Goal: Task Accomplishment & Management: Use online tool/utility

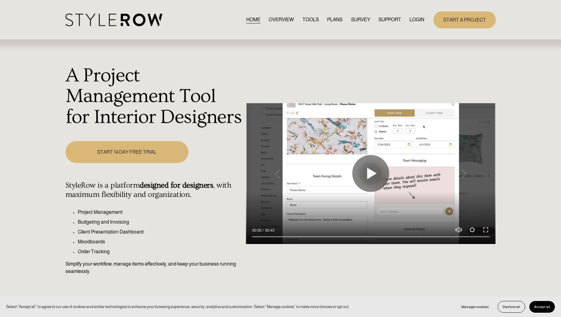
click at [417, 21] on link "LOGIN" at bounding box center [417, 20] width 15 height 8
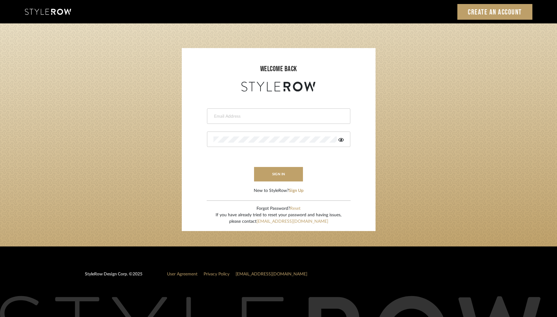
type input "[PERSON_NAME][EMAIL_ADDRESS][DOMAIN_NAME]"
click at [227, 116] on input "[PERSON_NAME][EMAIL_ADDRESS][DOMAIN_NAME]" at bounding box center [277, 116] width 129 height 6
click at [165, 128] on login-page "welcome back [PERSON_NAME][EMAIL_ADDRESS][DOMAIN_NAME] sign in New to StyleRow?…" at bounding box center [278, 134] width 557 height 223
click at [289, 178] on button "sign in" at bounding box center [278, 174] width 49 height 14
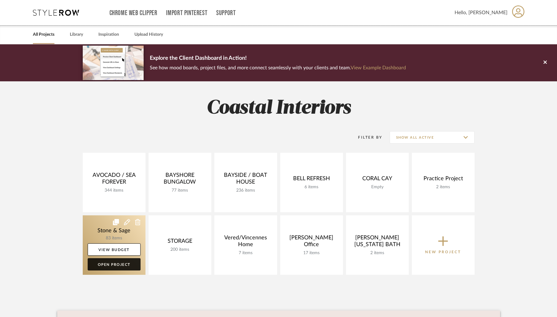
click at [124, 263] on link "Open Project" at bounding box center [114, 264] width 53 height 12
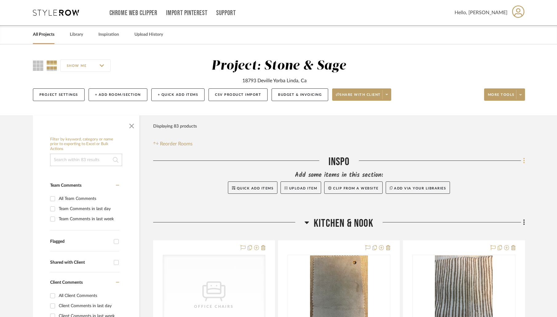
click at [524, 161] on icon at bounding box center [524, 160] width 1 height 5
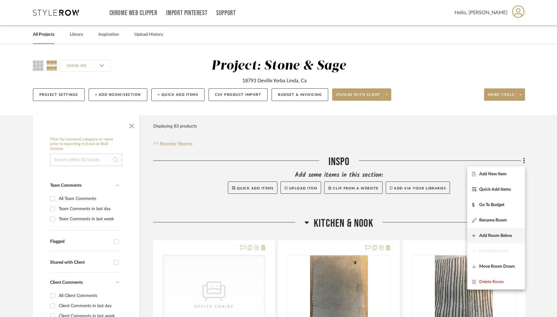
click at [480, 233] on span "Add Room Below" at bounding box center [495, 235] width 33 height 5
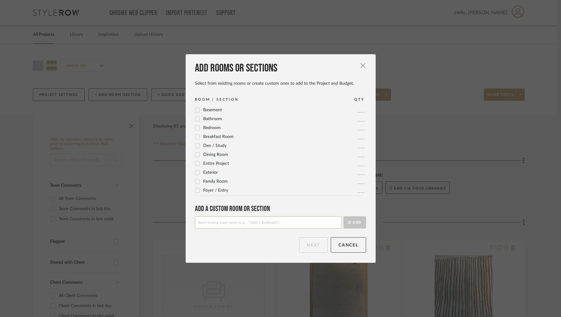
click at [205, 221] on input at bounding box center [268, 222] width 147 height 12
type input "S"
type input "STONE & TILE"
click at [349, 221] on button "Add" at bounding box center [355, 222] width 23 height 12
click at [313, 246] on button "Next" at bounding box center [313, 244] width 29 height 15
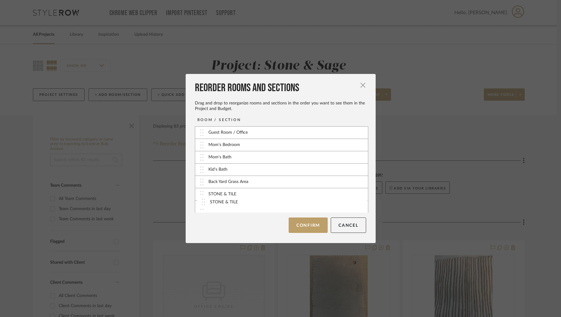
scroll to position [185, 0]
drag, startPoint x: 232, startPoint y: 145, endPoint x: 234, endPoint y: 205, distance: 59.7
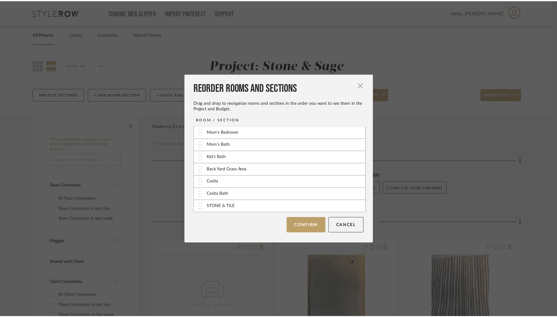
scroll to position [185, 0]
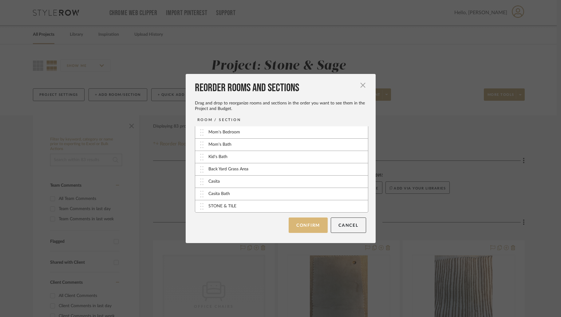
click at [308, 225] on button "Confirm" at bounding box center [308, 224] width 39 height 15
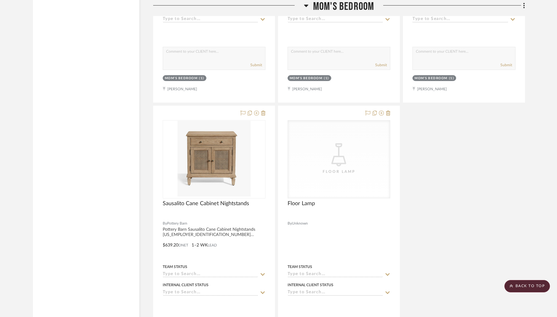
scroll to position [6968, 0]
